Goal: Navigation & Orientation: Find specific page/section

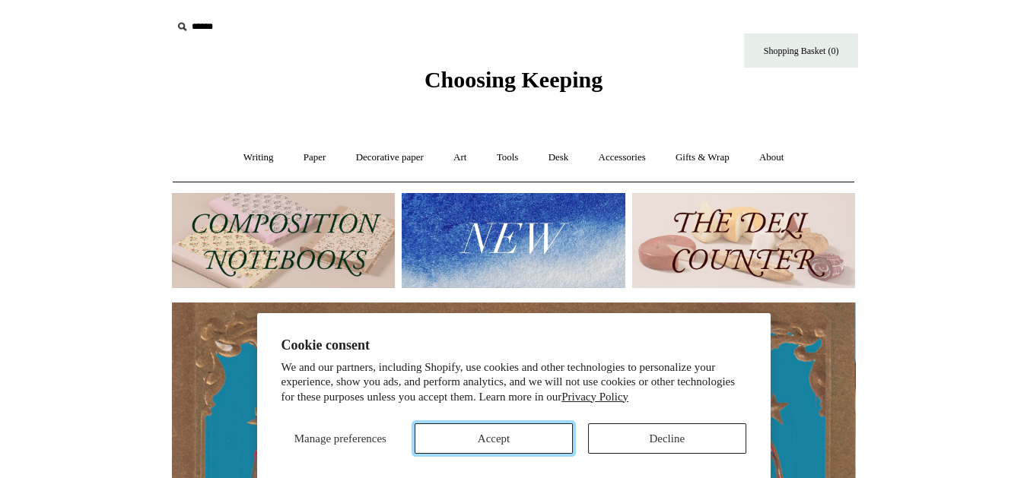
click at [481, 432] on button "Accept" at bounding box center [493, 439] width 158 height 30
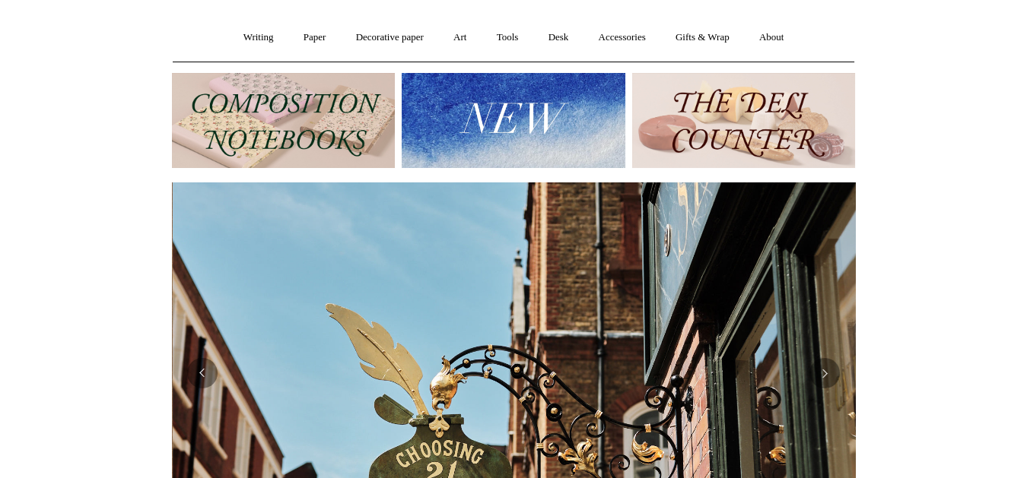
scroll to position [120, 0]
click at [732, 121] on img at bounding box center [743, 120] width 223 height 95
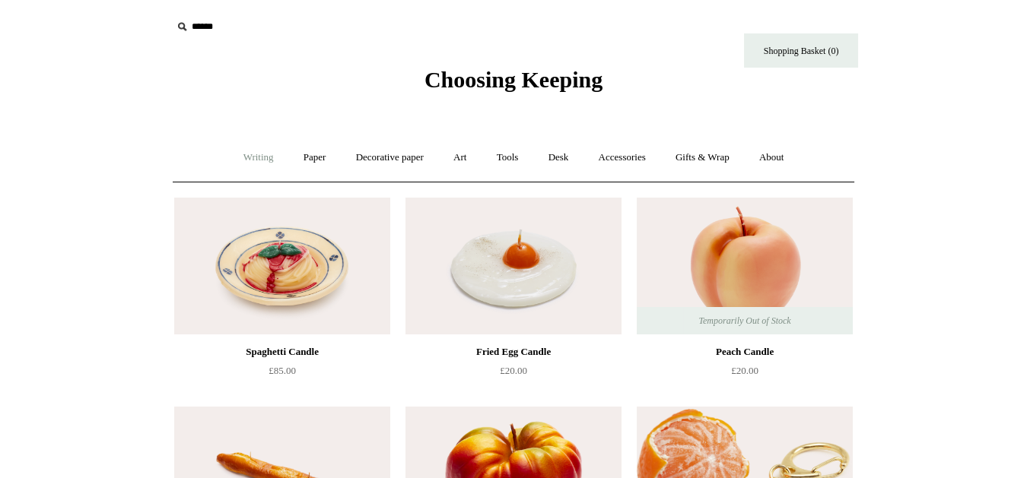
click at [255, 154] on link "Writing +" at bounding box center [259, 158] width 58 height 40
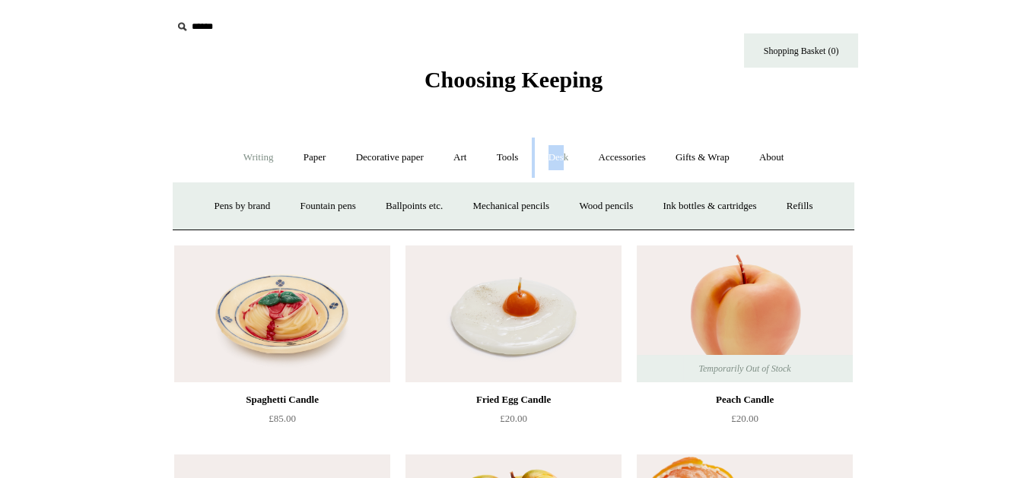
drag, startPoint x: 521, startPoint y: 161, endPoint x: 566, endPoint y: 158, distance: 45.7
click at [566, 158] on link "Desk +" at bounding box center [559, 158] width 48 height 40
click at [488, 86] on span "Choosing Keeping" at bounding box center [513, 79] width 178 height 25
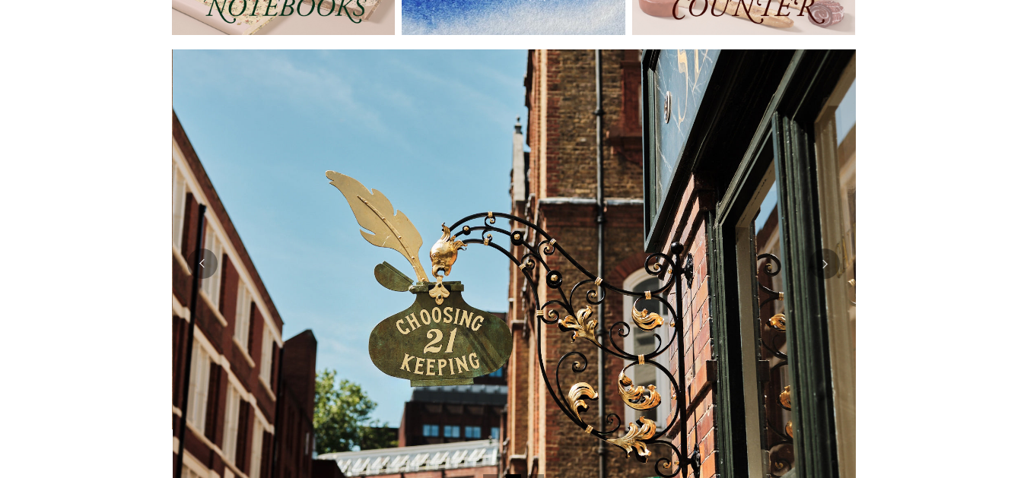
scroll to position [252, 0]
click at [201, 269] on button "Previous" at bounding box center [202, 264] width 30 height 30
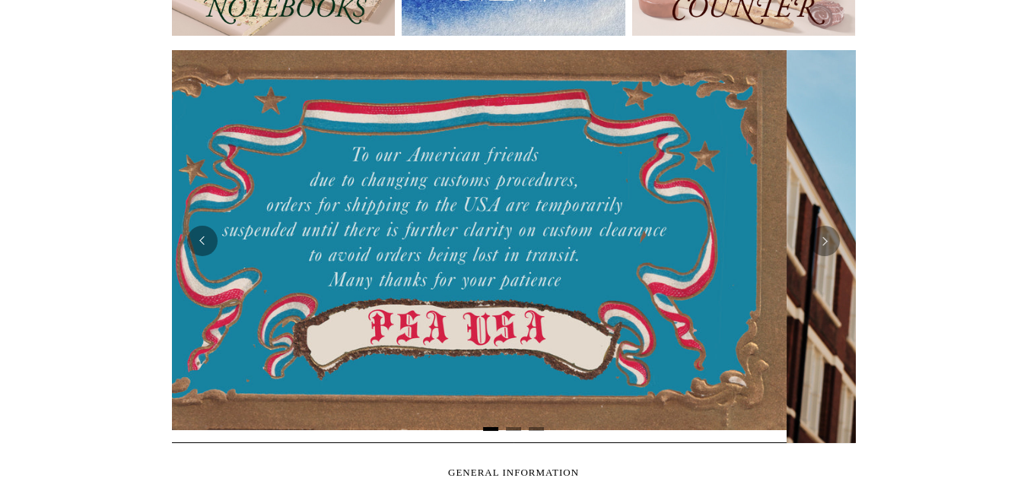
scroll to position [0, 65]
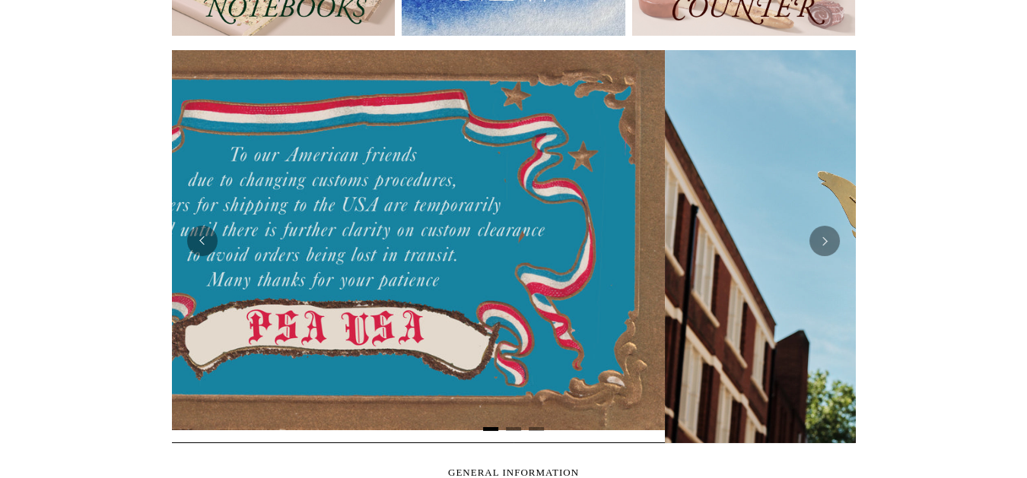
drag, startPoint x: 391, startPoint y: 336, endPoint x: 230, endPoint y: 384, distance: 168.2
click at [230, 384] on div at bounding box center [323, 240] width 683 height 380
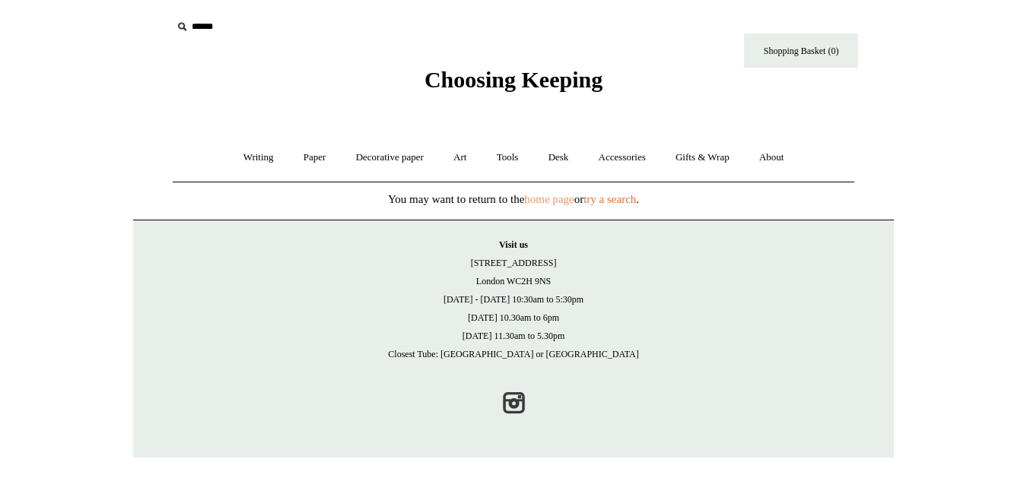
click at [570, 198] on link "home page" at bounding box center [548, 199] width 49 height 12
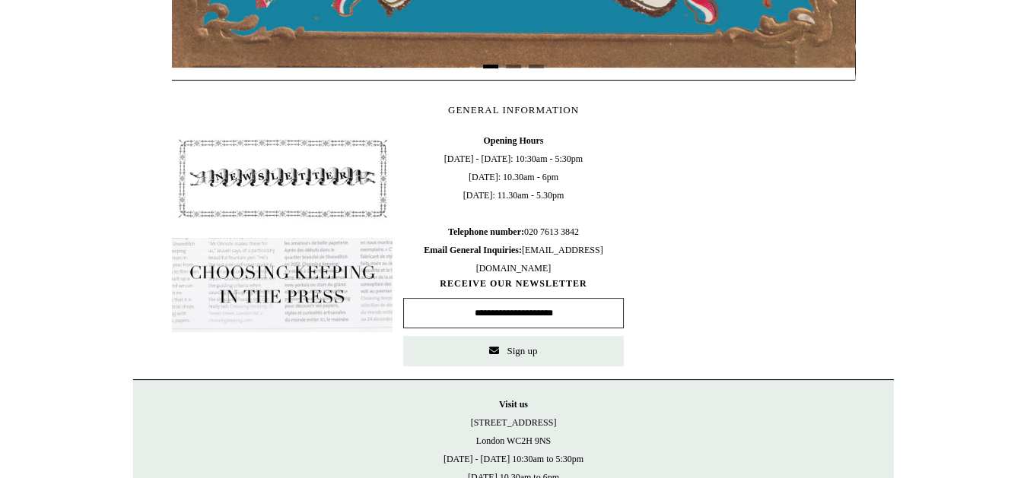
scroll to position [602, 0]
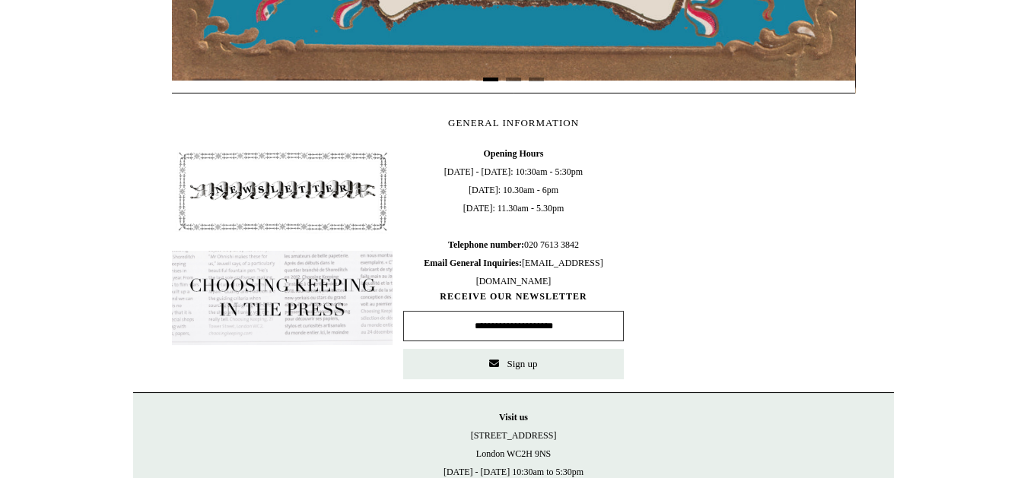
click at [919, 168] on html "Menu Choosing Keeping * Shipping Information Shopping Basket (0) * ⤺ + +" at bounding box center [513, 14] width 1027 height 1233
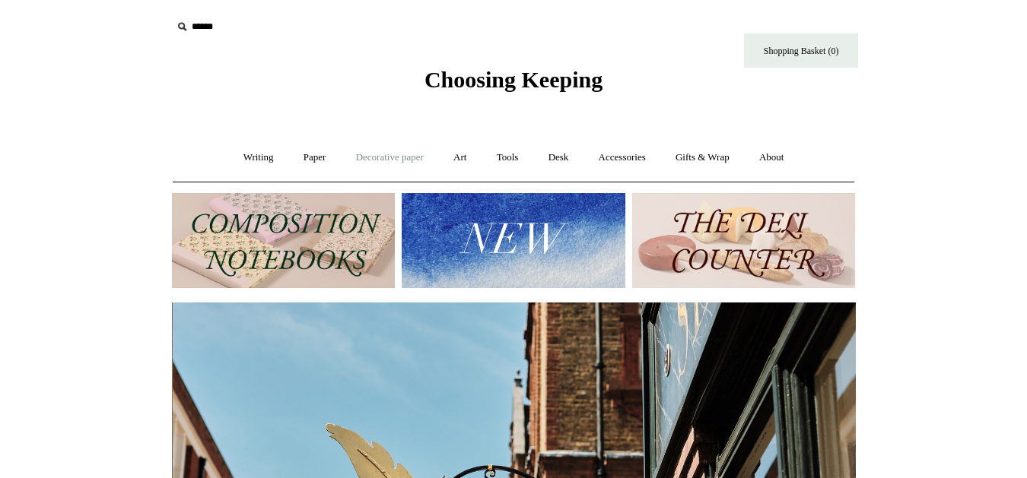
scroll to position [0, 682]
click at [354, 243] on img at bounding box center [283, 240] width 223 height 95
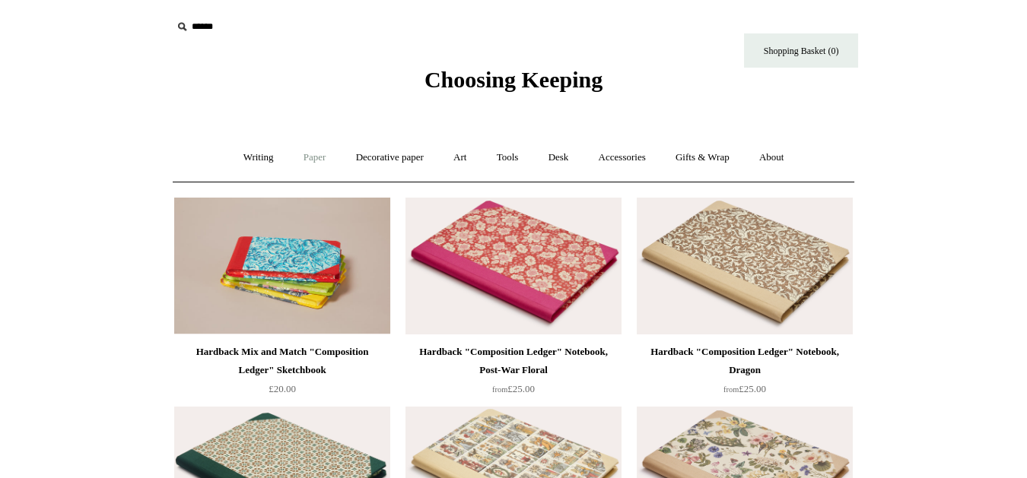
click at [310, 155] on link "Paper +" at bounding box center [315, 158] width 50 height 40
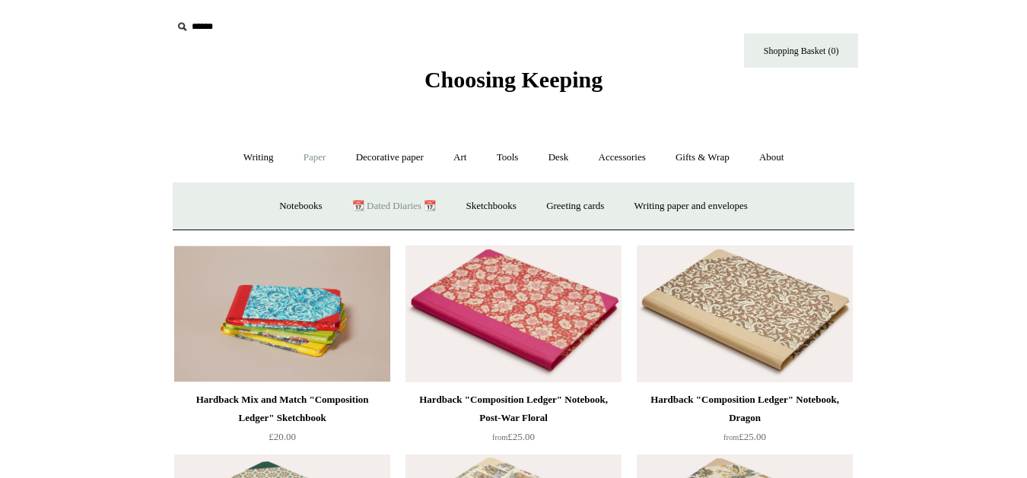
click at [398, 205] on link "📆 Dated Diaries 📆" at bounding box center [393, 206] width 111 height 40
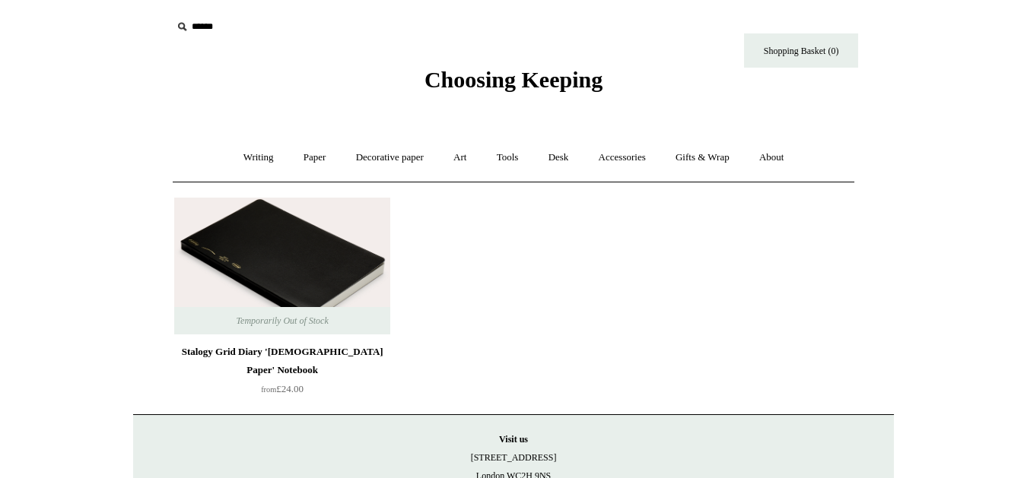
click at [315, 297] on img at bounding box center [282, 266] width 216 height 137
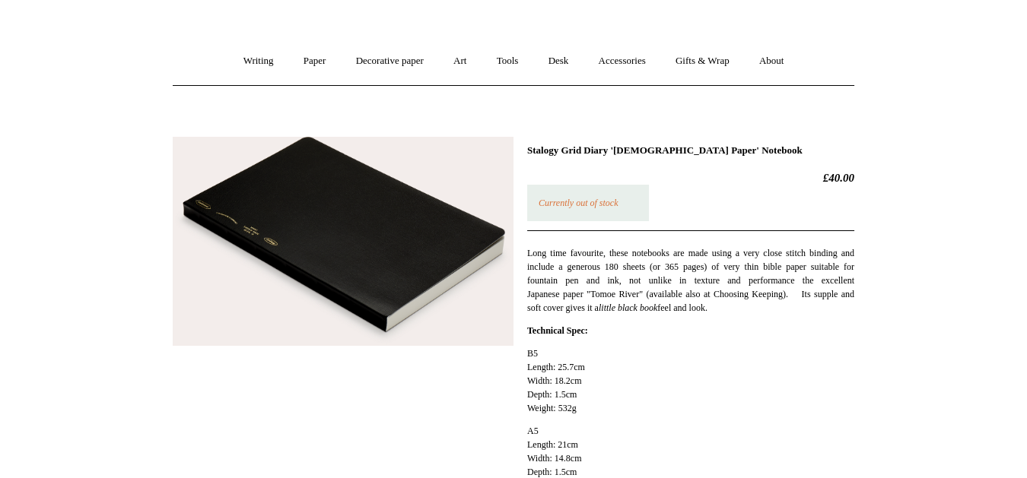
scroll to position [96, 0]
click at [318, 65] on link "Paper +" at bounding box center [315, 62] width 50 height 40
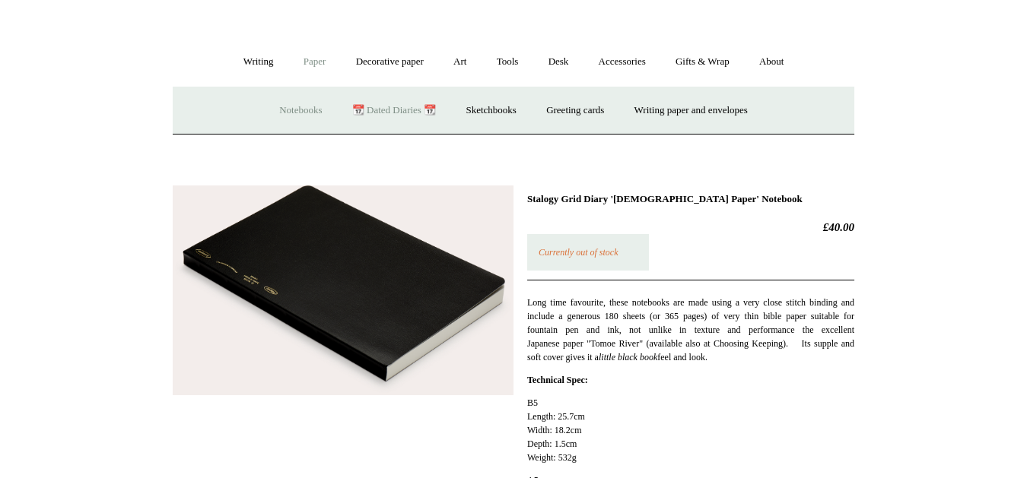
click at [278, 116] on link "Notebooks +" at bounding box center [300, 110] width 70 height 40
